Goal: Task Accomplishment & Management: Use online tool/utility

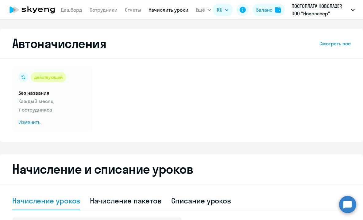
select select "10"
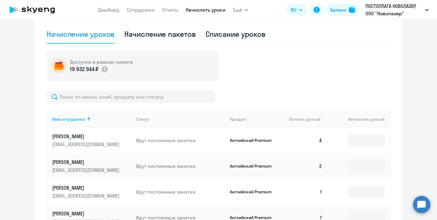
scroll to position [176, 0]
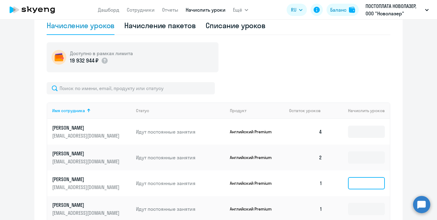
click at [362, 185] on input at bounding box center [366, 183] width 37 height 12
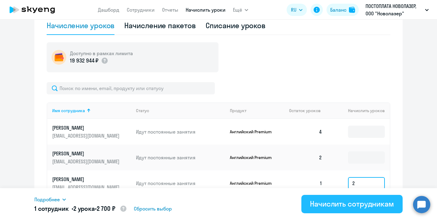
type input "2"
click at [352, 204] on div "Начислить сотрудникам" at bounding box center [352, 204] width 84 height 10
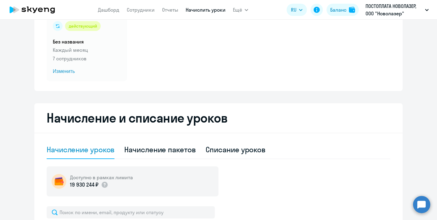
scroll to position [50, 0]
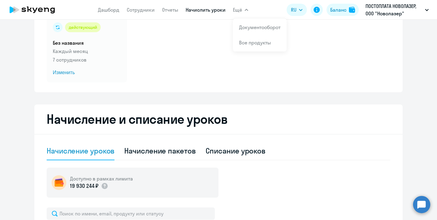
click at [239, 10] on span "Ещё" at bounding box center [237, 9] width 9 height 7
click at [236, 12] on span "Ещё" at bounding box center [237, 9] width 9 height 7
click at [237, 12] on span "Ещё" at bounding box center [237, 9] width 9 height 7
click at [244, 29] on link "Документооборот" at bounding box center [259, 27] width 41 height 6
